Goal: Find specific page/section

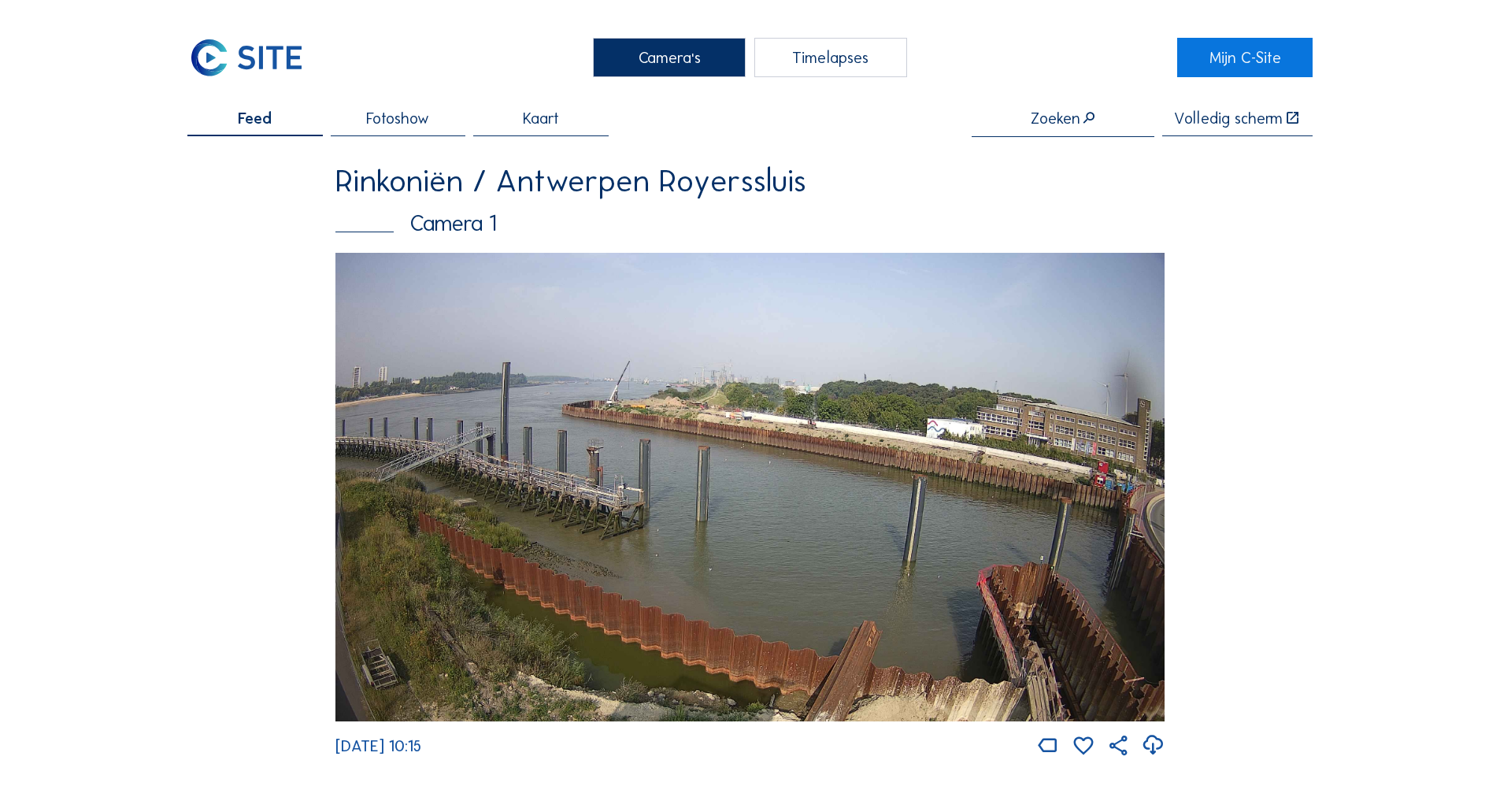
click at [542, 514] on img at bounding box center [750, 487] width 829 height 469
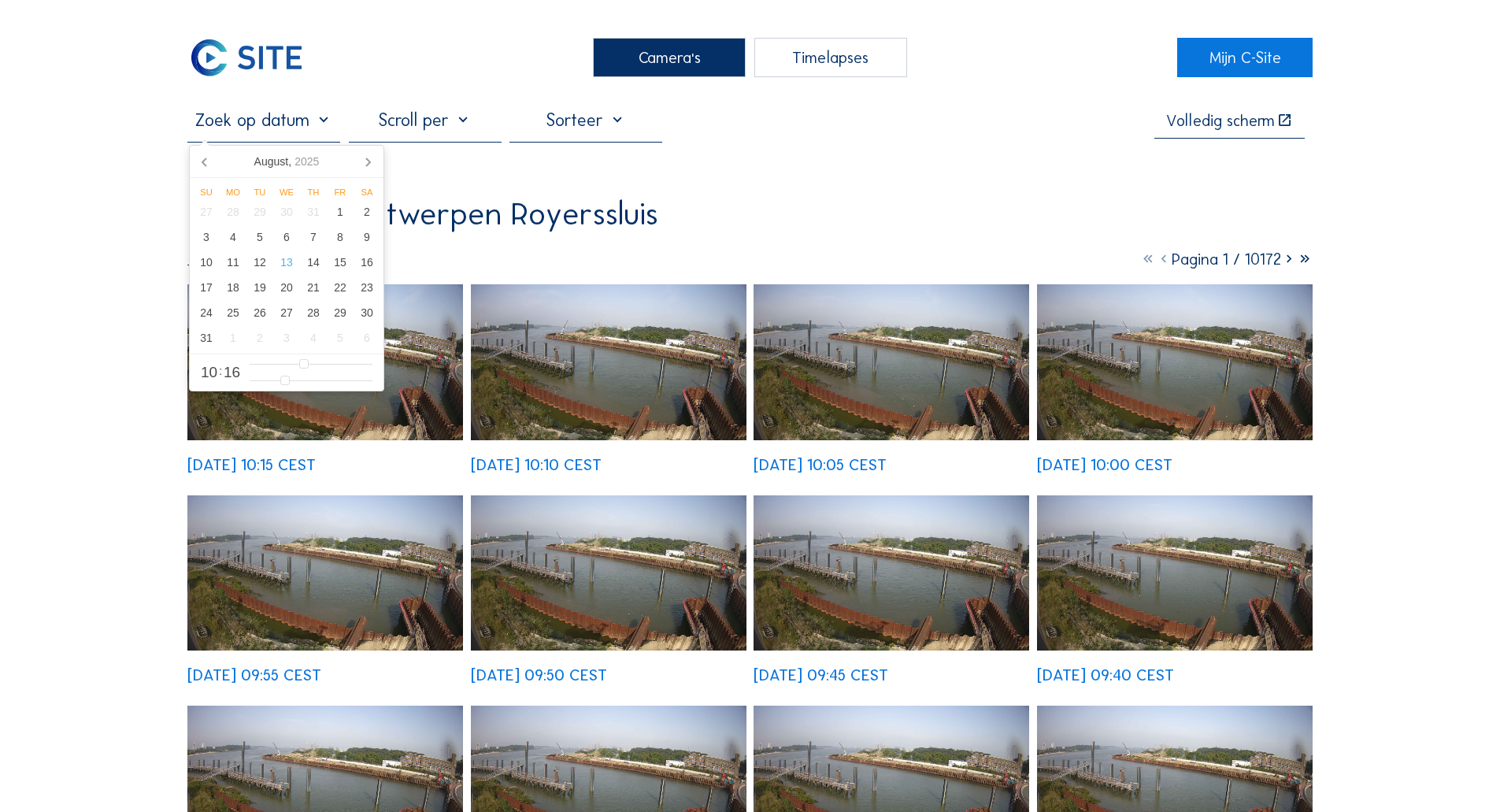
click at [276, 118] on input "text" at bounding box center [264, 120] width 152 height 21
click at [226, 246] on div "4" at bounding box center [233, 237] width 27 height 25
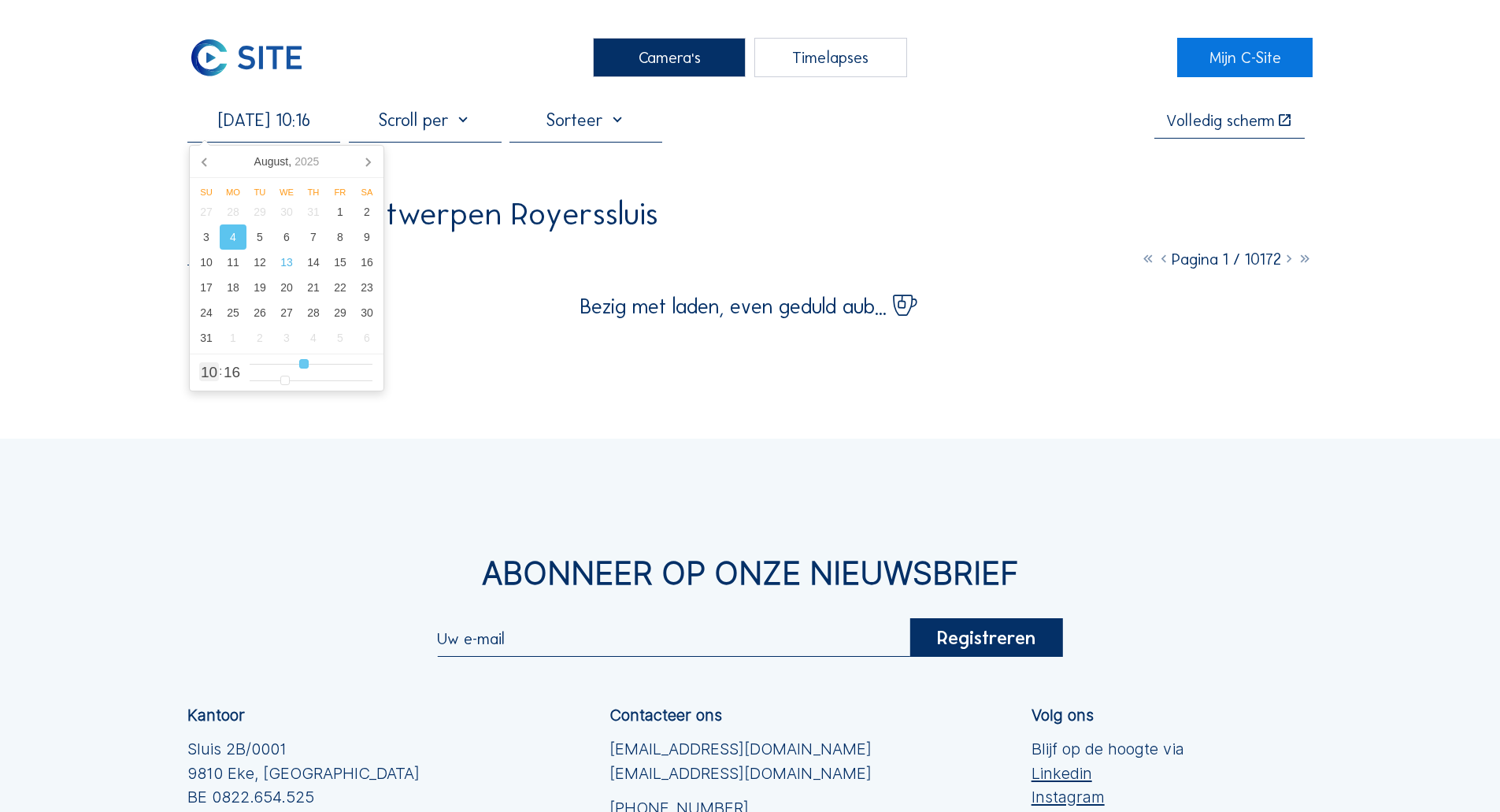
type input "[DATE] 09:16"
type input "9"
type input "[DATE] 08:16"
type input "8"
type input "[DATE] 07:16"
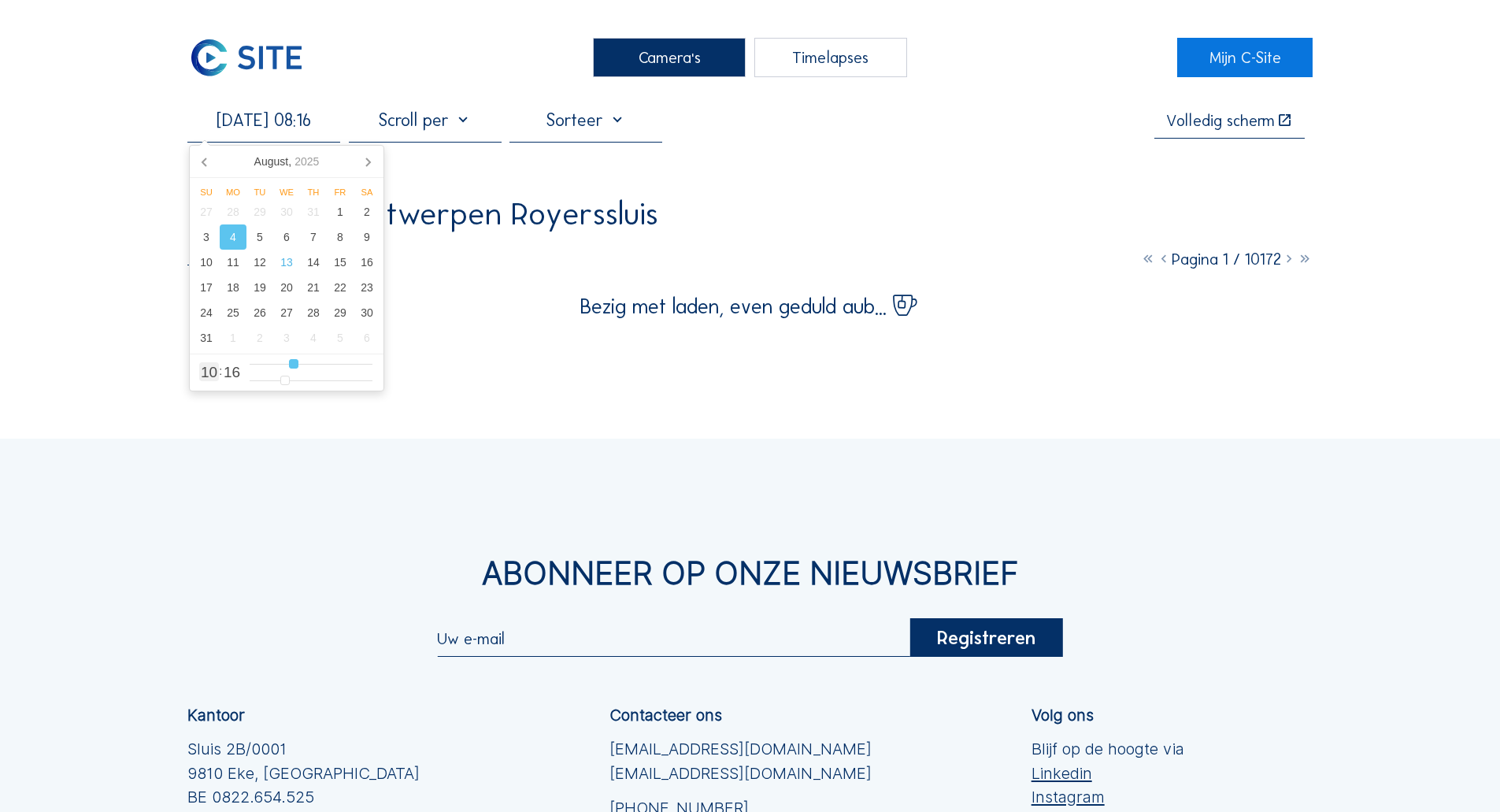
type input "7"
type input "[DATE] 06:16"
type input "6"
type input "[DATE] 07:16"
type input "7"
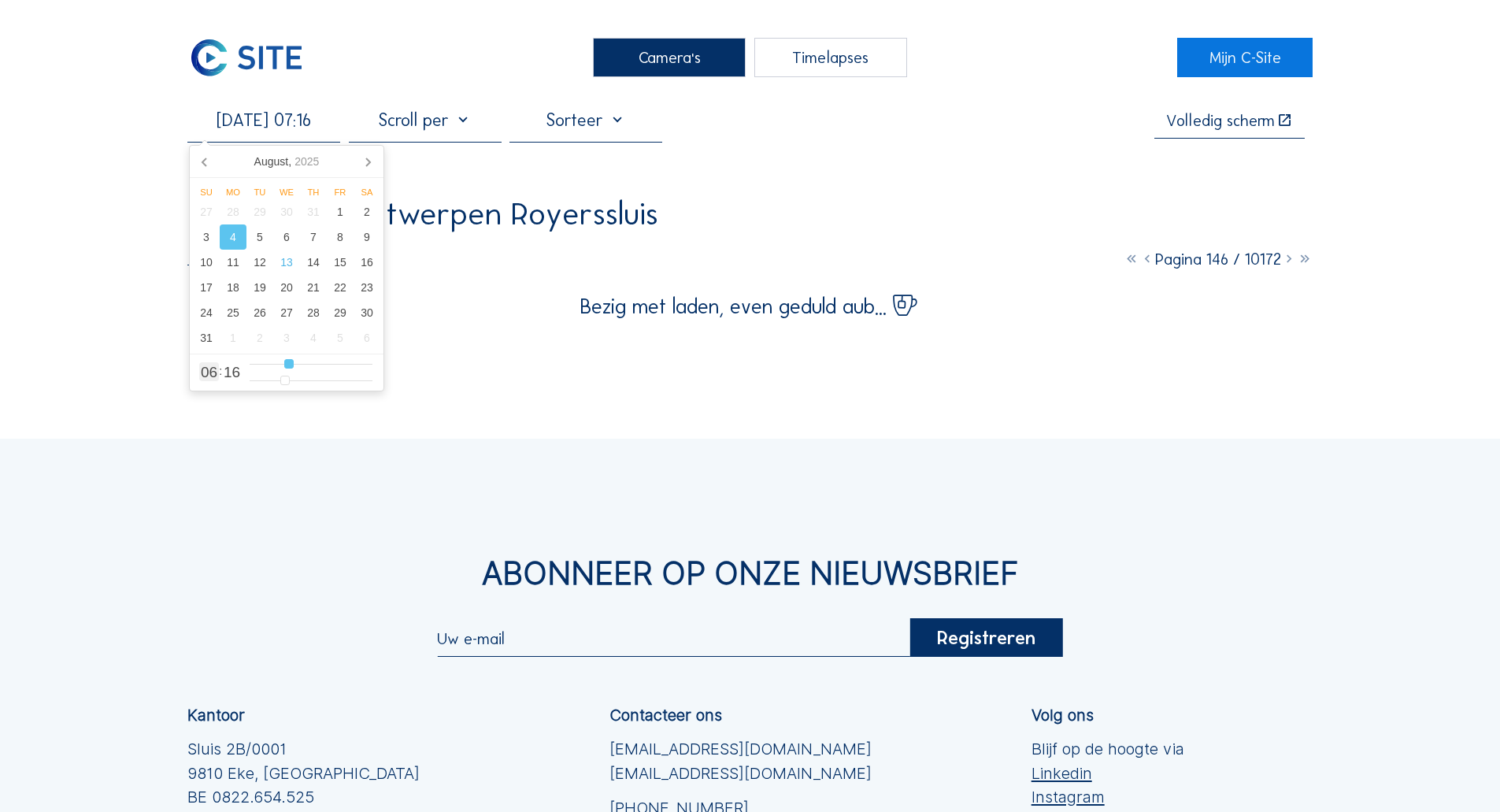
type input "[DATE] 08:16"
type input "8"
click at [295, 371] on input "range" at bounding box center [310, 364] width 123 height 13
click at [242, 243] on div "4" at bounding box center [233, 237] width 27 height 25
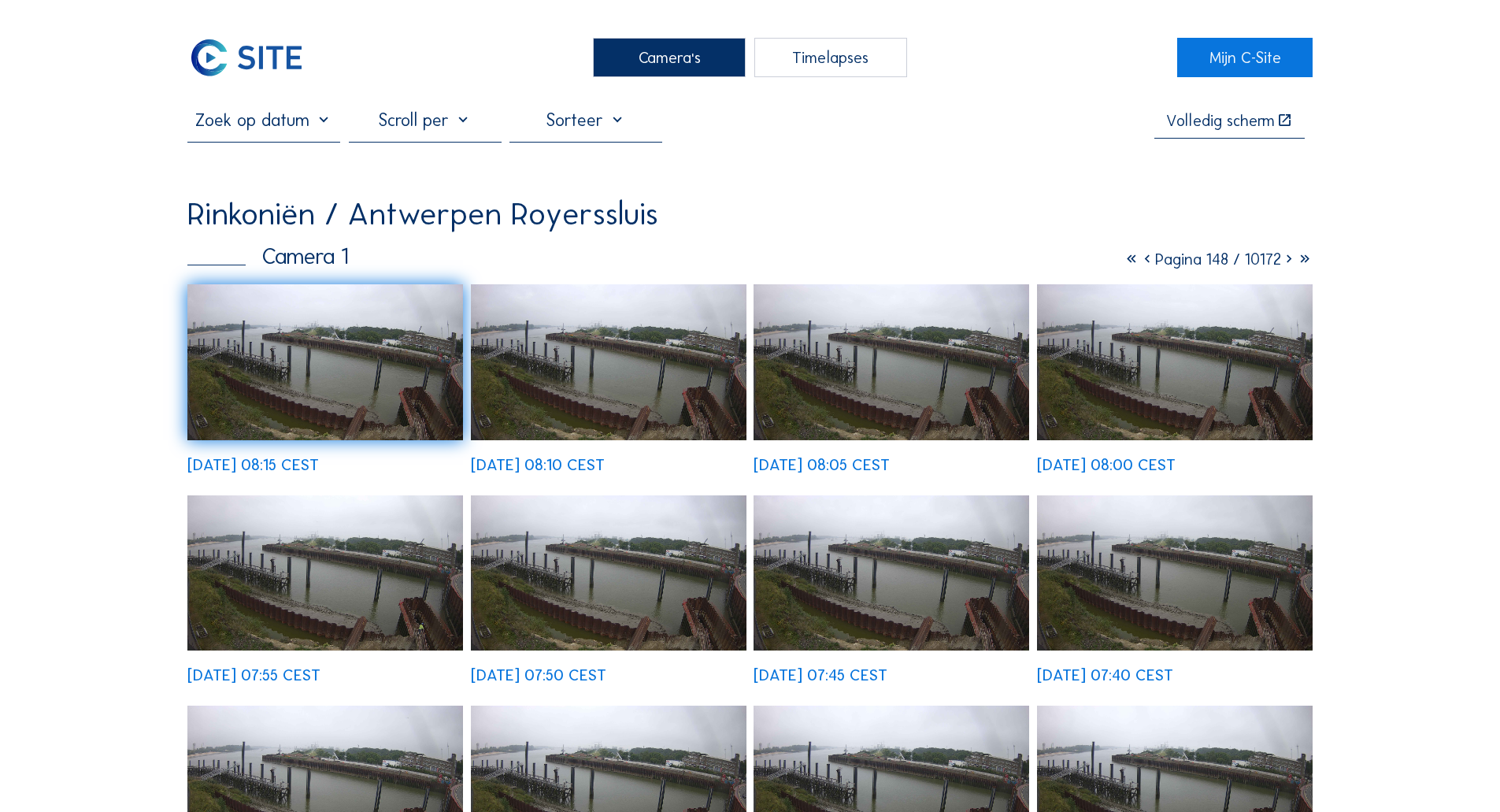
click at [989, 164] on div "Volledig scherm Rinkoniën / [GEOGRAPHIC_DATA] [GEOGRAPHIC_DATA] Camera 1 Pagina…" at bounding box center [750, 606] width 1125 height 994
